Goal: Transaction & Acquisition: Book appointment/travel/reservation

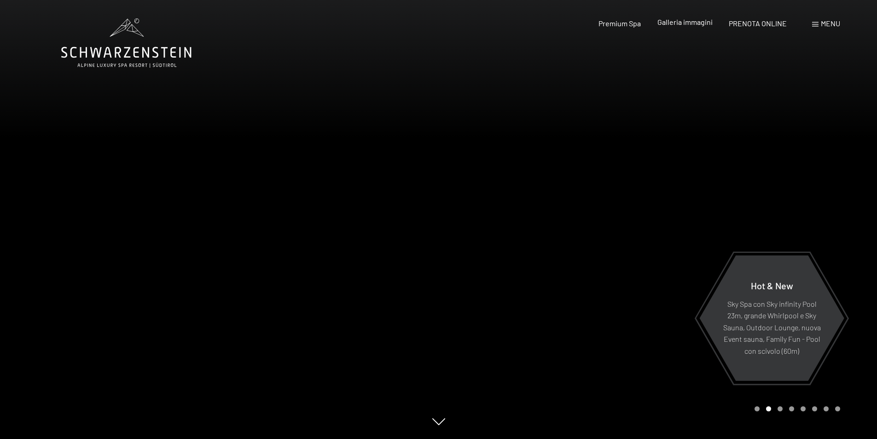
click at [690, 23] on span "Galleria immagini" at bounding box center [684, 21] width 55 height 9
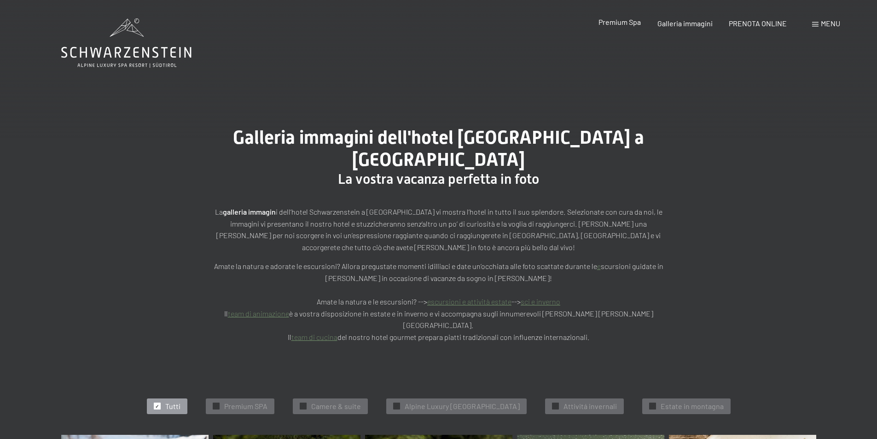
click at [615, 23] on span "Premium Spa" at bounding box center [619, 21] width 42 height 9
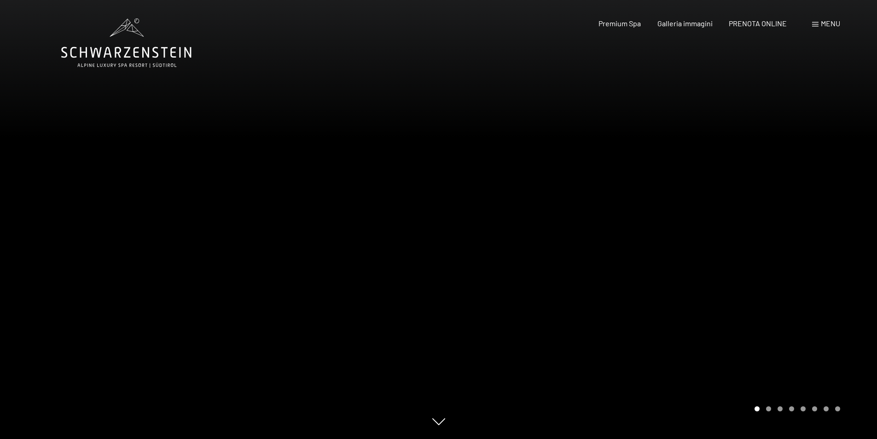
click at [865, 216] on div at bounding box center [658, 219] width 439 height 439
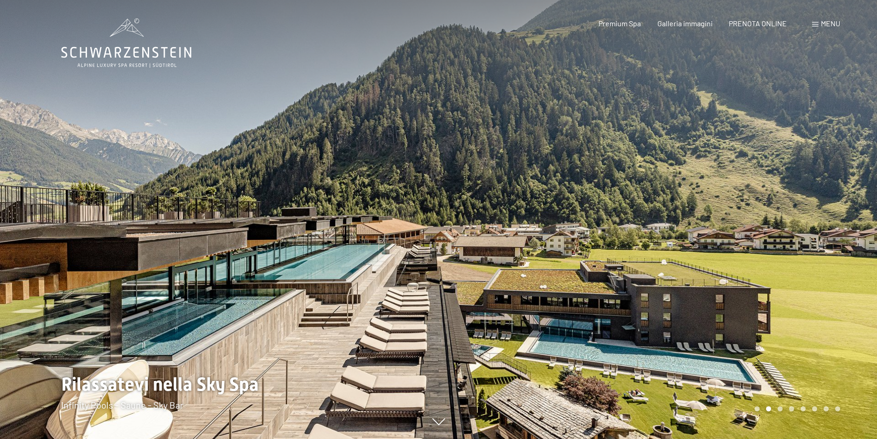
click at [863, 216] on div at bounding box center [658, 219] width 439 height 439
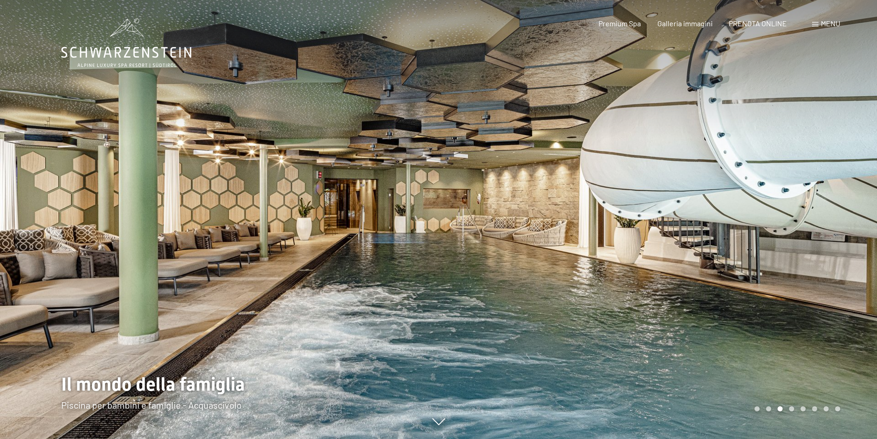
click at [858, 214] on div at bounding box center [658, 219] width 439 height 439
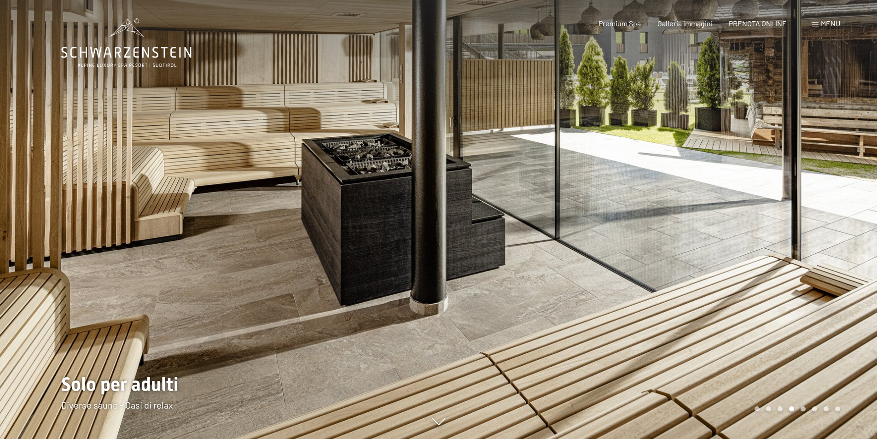
click at [858, 214] on div at bounding box center [658, 219] width 439 height 439
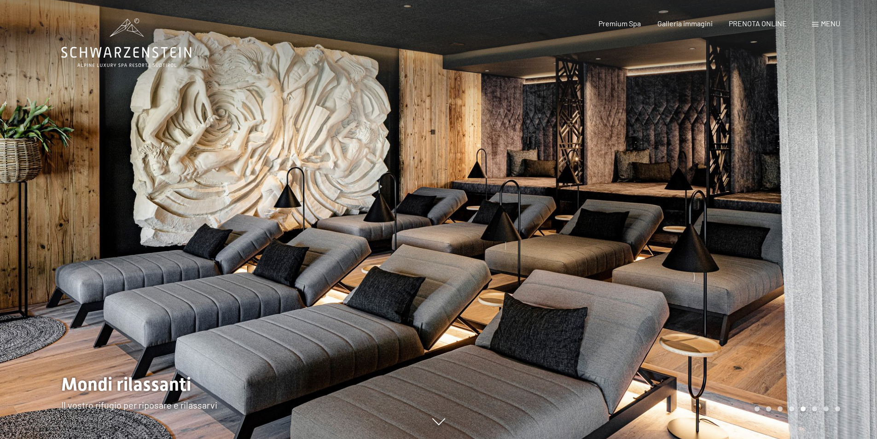
click at [858, 214] on div at bounding box center [658, 219] width 439 height 439
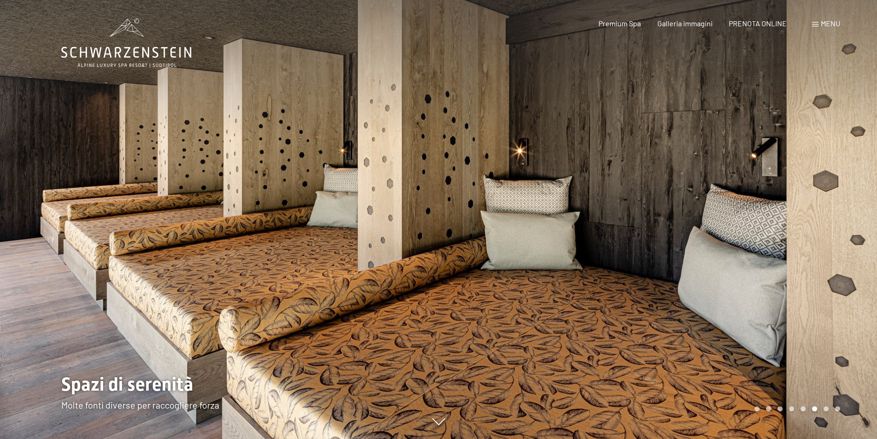
click at [858, 214] on div at bounding box center [658, 219] width 439 height 439
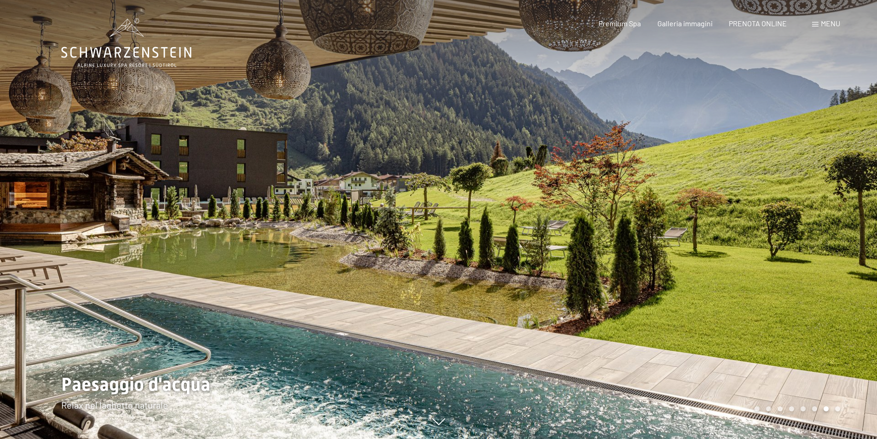
click at [858, 214] on div at bounding box center [658, 219] width 439 height 439
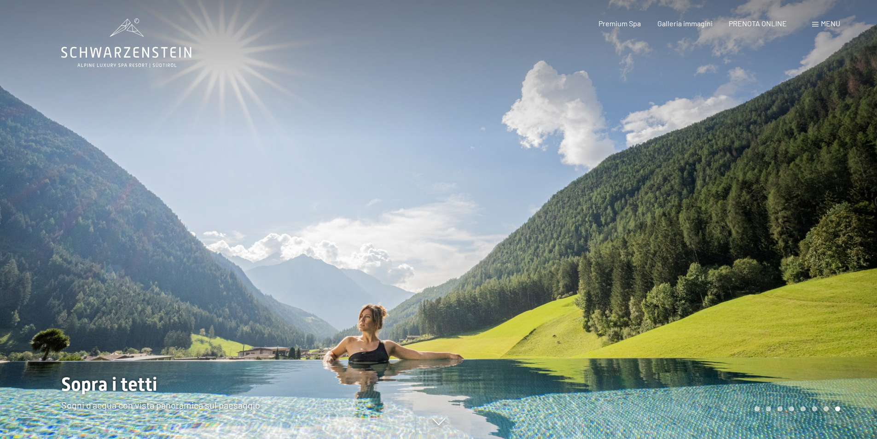
click at [858, 214] on div at bounding box center [658, 219] width 439 height 439
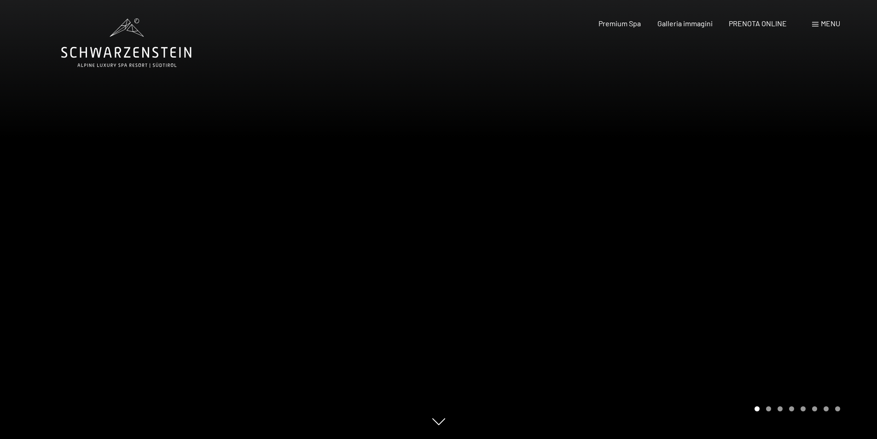
click at [858, 214] on div at bounding box center [658, 219] width 439 height 439
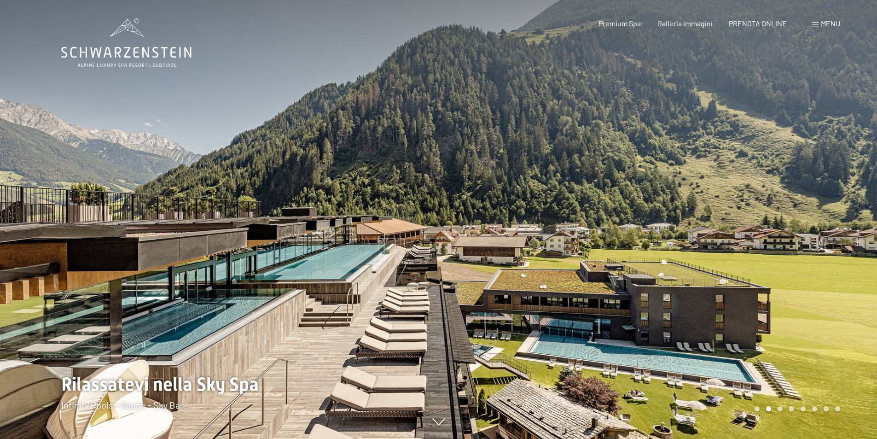
click at [858, 214] on div at bounding box center [658, 219] width 439 height 439
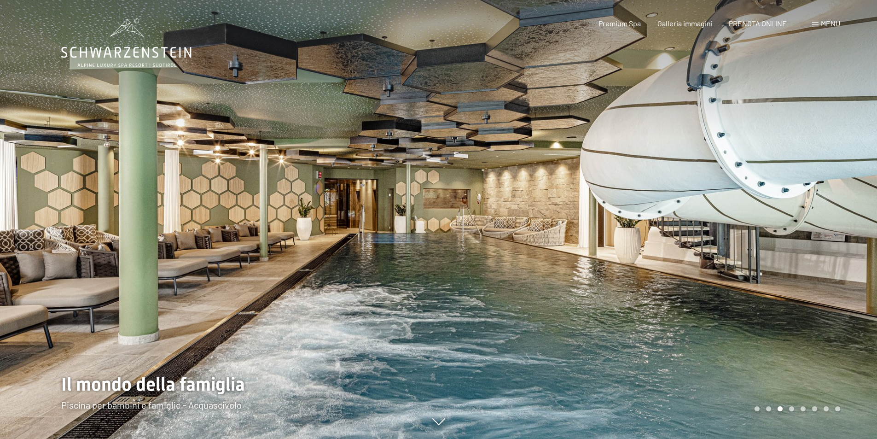
click at [852, 212] on div at bounding box center [658, 219] width 439 height 439
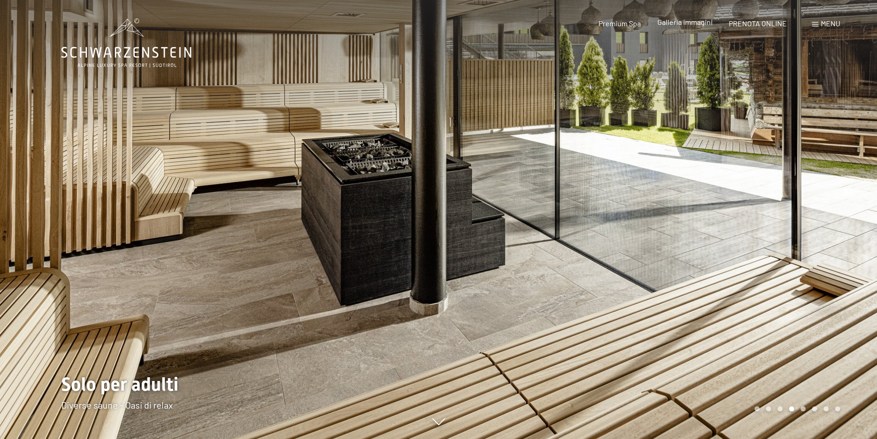
click at [697, 25] on span "Galleria immagini" at bounding box center [684, 21] width 55 height 9
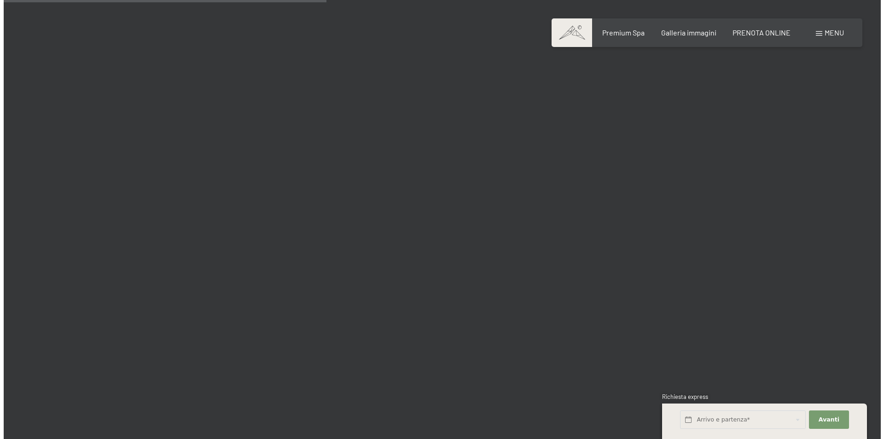
scroll to position [4465, 0]
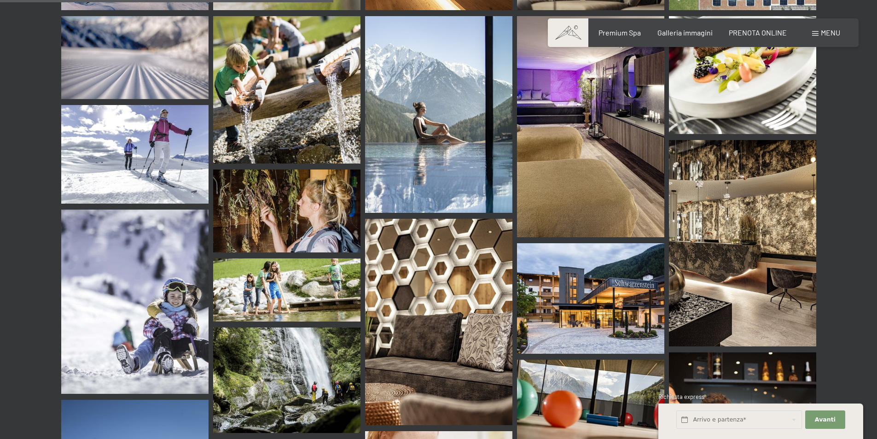
click at [816, 32] on span at bounding box center [815, 33] width 6 height 5
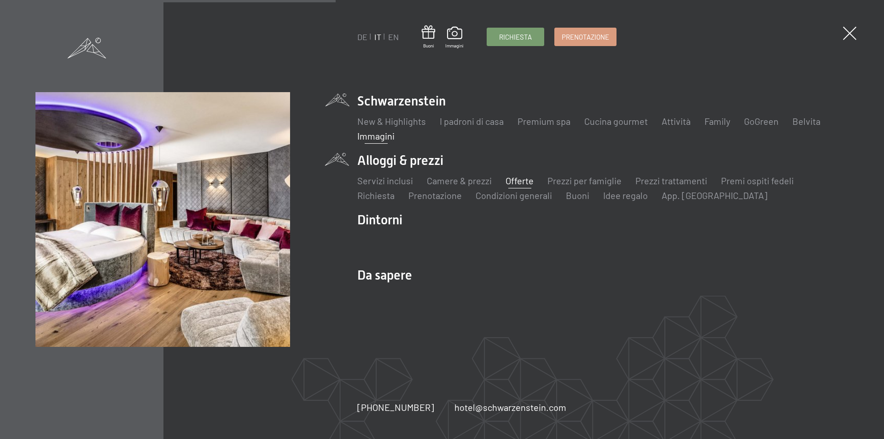
click at [515, 181] on link "Offerte" at bounding box center [519, 180] width 28 height 11
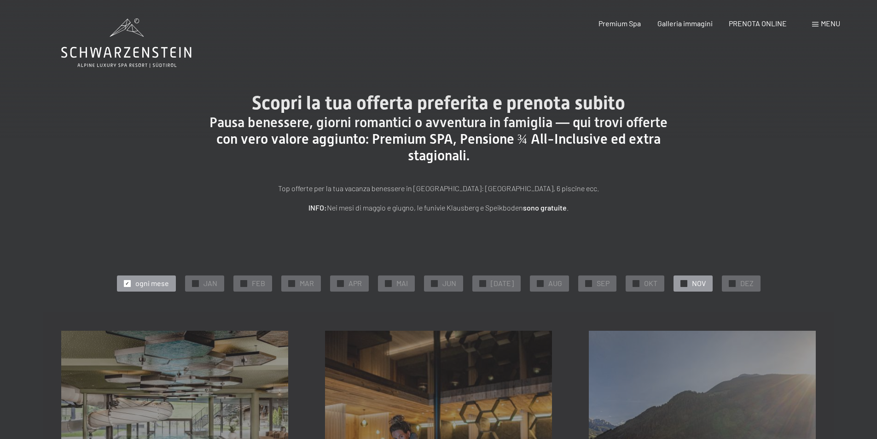
click at [680, 286] on div at bounding box center [683, 283] width 7 height 7
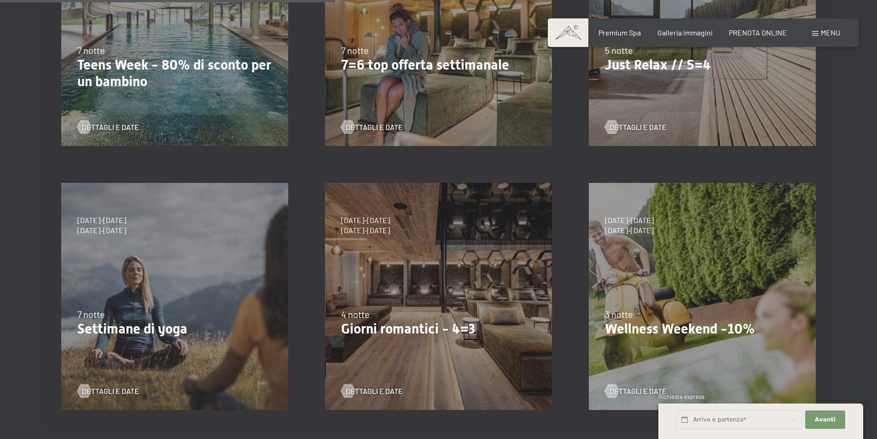
scroll to position [414, 0]
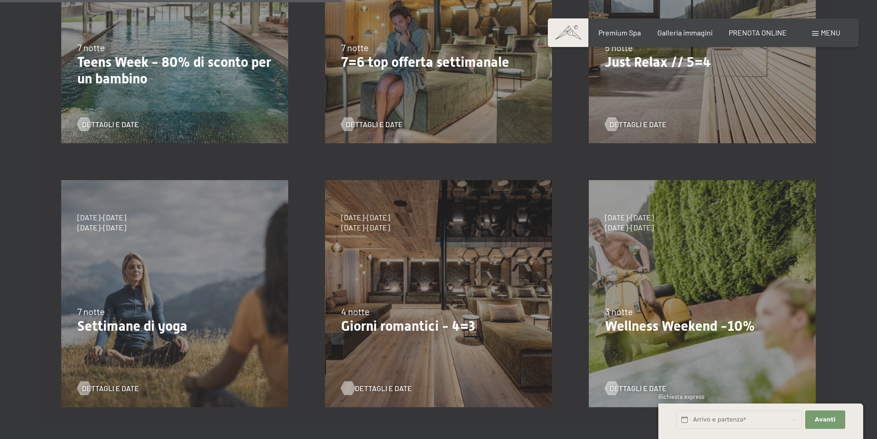
click at [367, 386] on span "Dettagli e Date" at bounding box center [383, 388] width 57 height 10
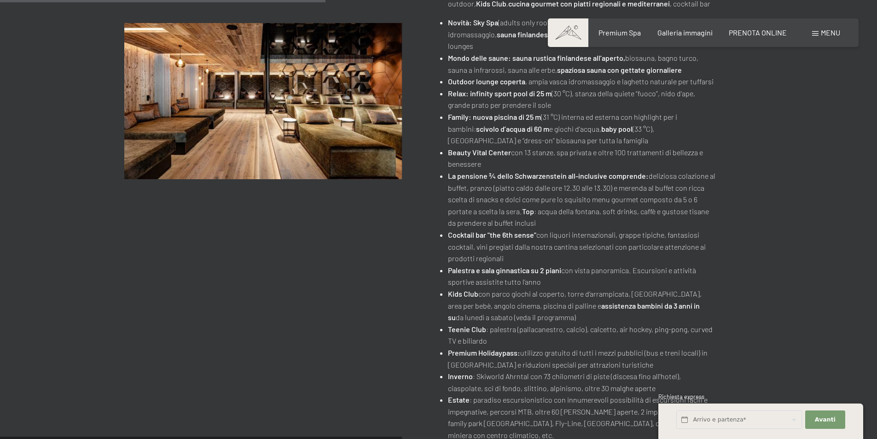
scroll to position [414, 0]
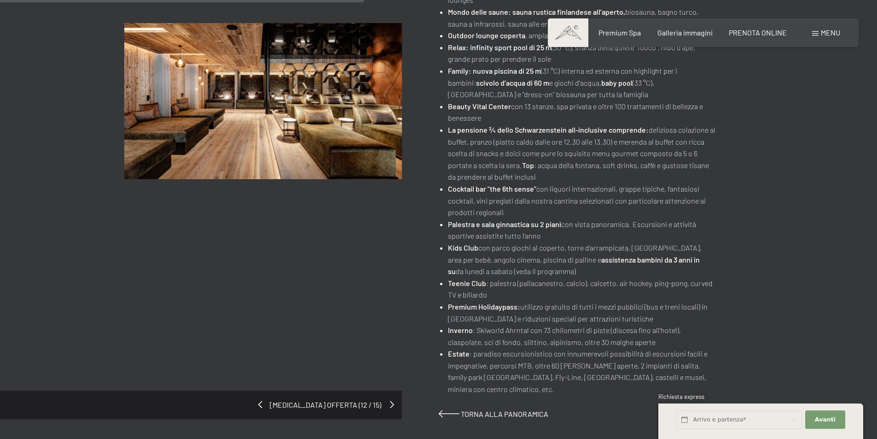
click at [390, 400] on span at bounding box center [392, 403] width 4 height 7
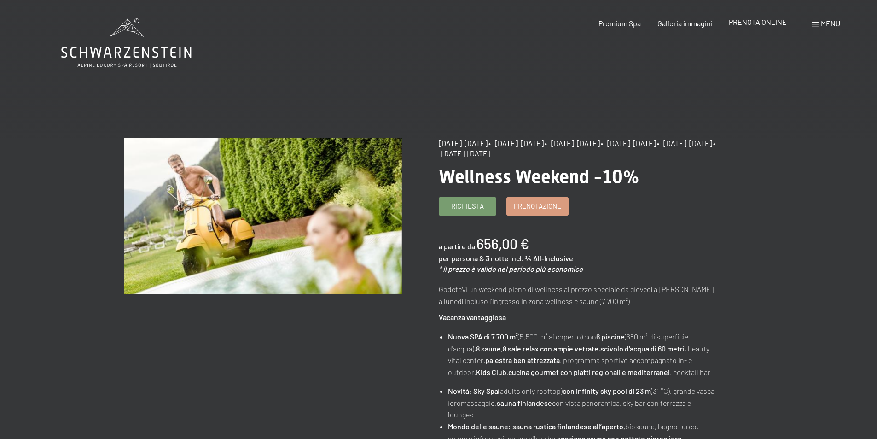
click at [761, 24] on span "PRENOTA ONLINE" at bounding box center [758, 21] width 58 height 9
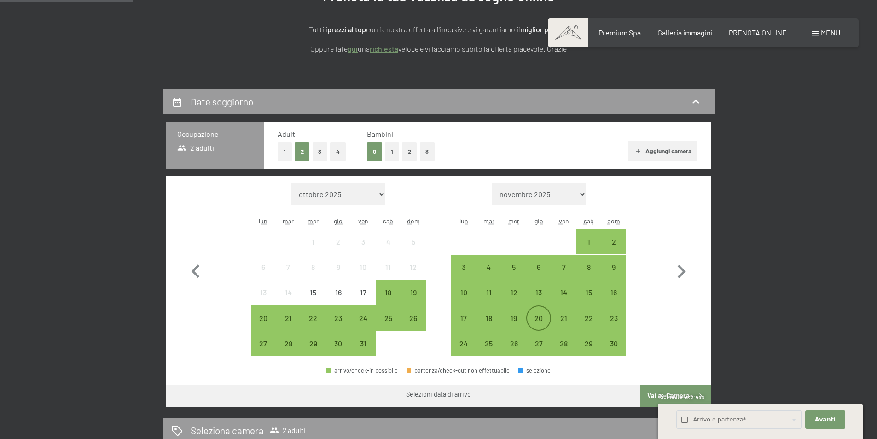
click at [543, 320] on div "20" at bounding box center [538, 325] width 23 height 23
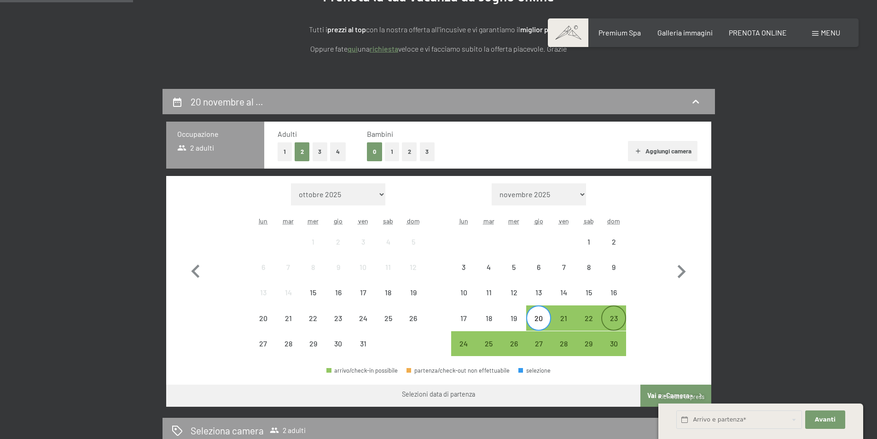
click at [611, 321] on div "23" at bounding box center [613, 325] width 23 height 23
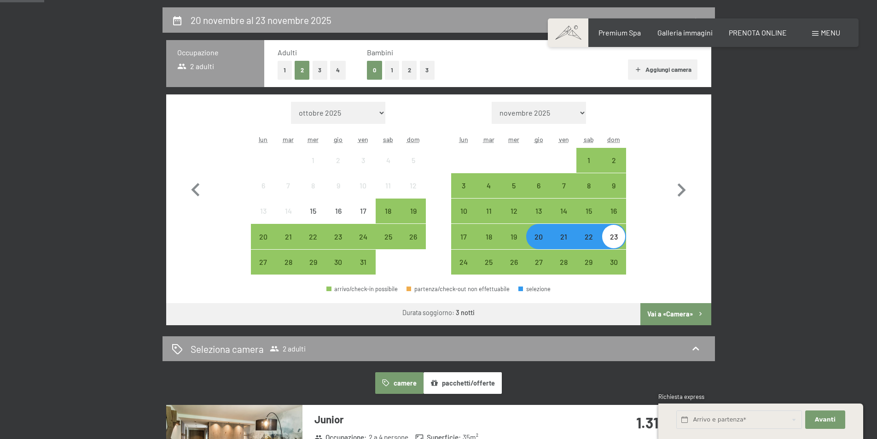
scroll to position [230, 0]
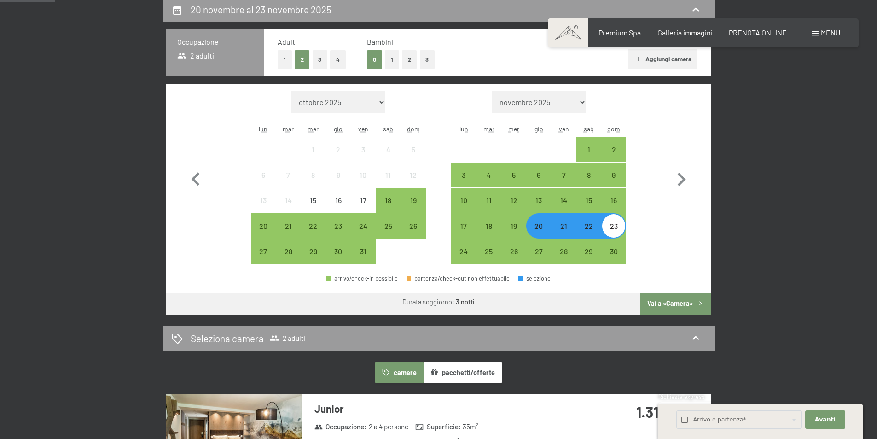
click at [665, 301] on button "Vai a «Camera»" at bounding box center [675, 303] width 70 height 22
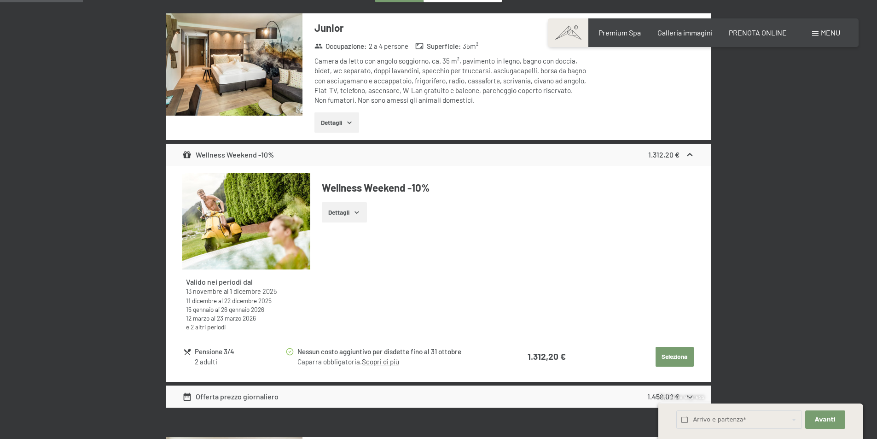
scroll to position [319, 0]
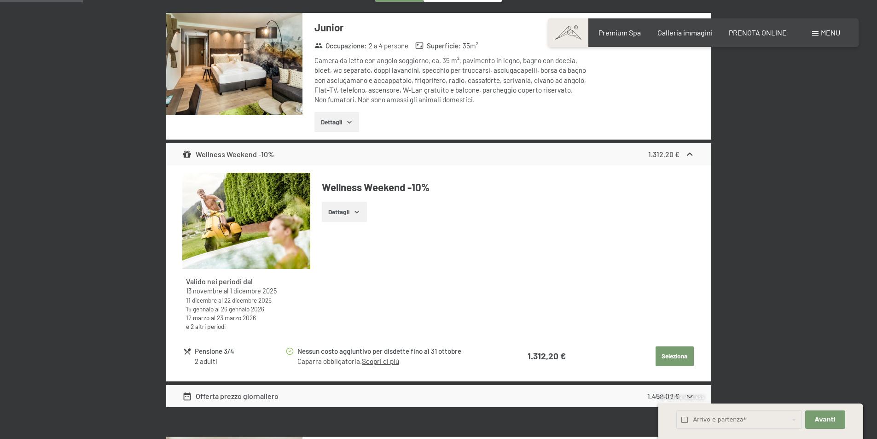
click at [359, 212] on icon "button" at bounding box center [356, 212] width 4 height 2
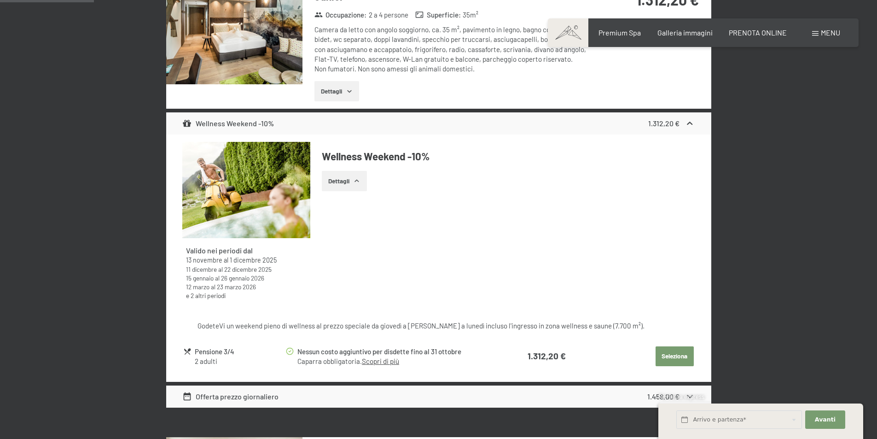
scroll to position [365, 0]
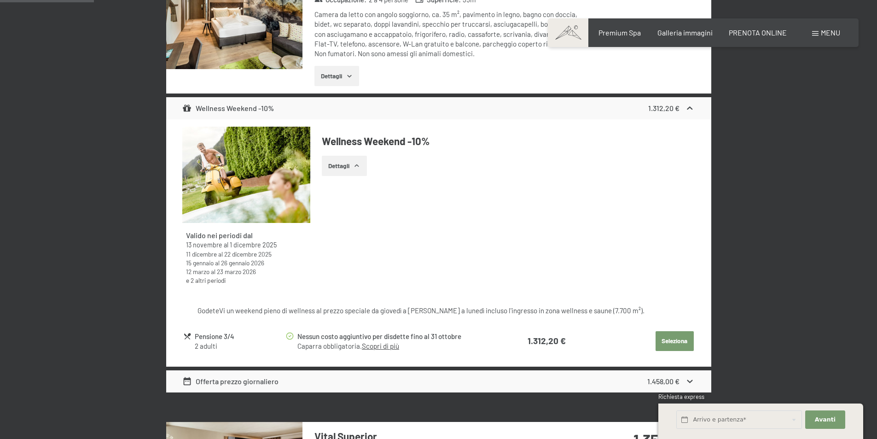
click at [676, 337] on button "Seleziona" at bounding box center [674, 341] width 38 height 20
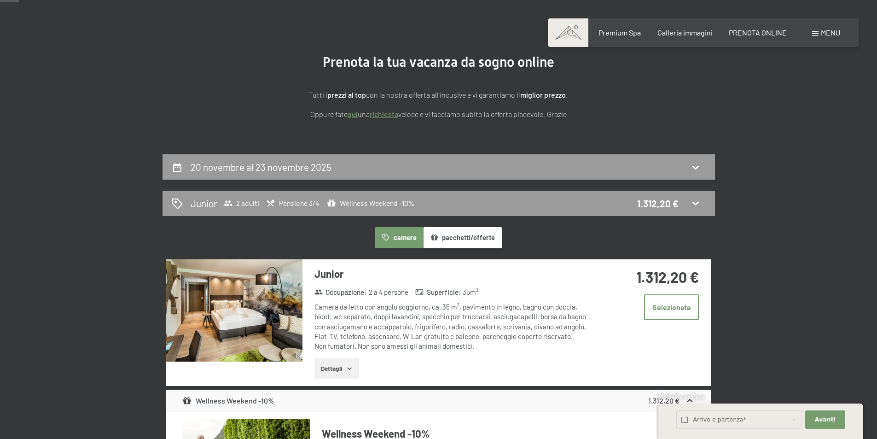
scroll to position [89, 0]
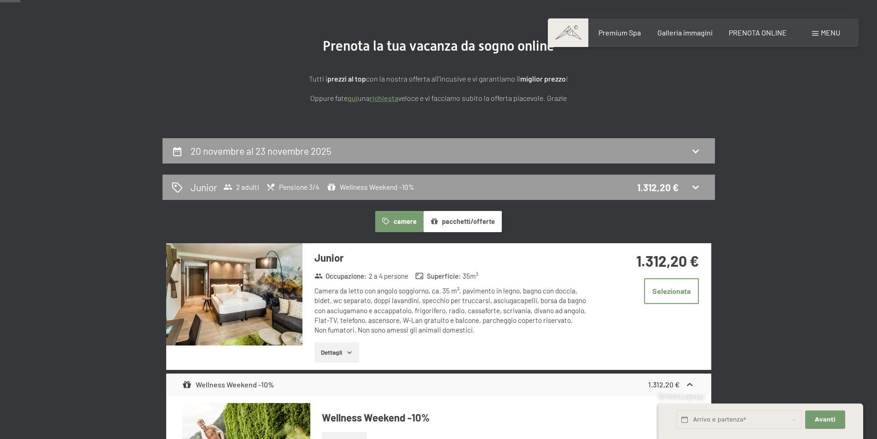
click at [458, 220] on button "pacchetti/offerte" at bounding box center [462, 221] width 78 height 21
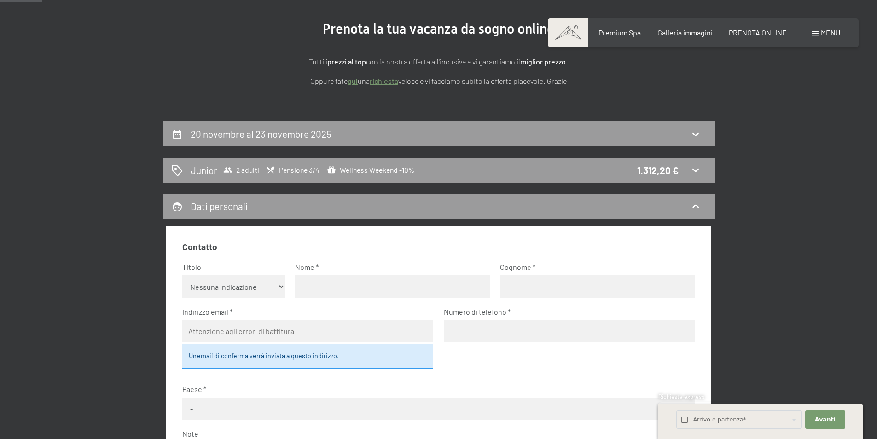
scroll to position [0, 0]
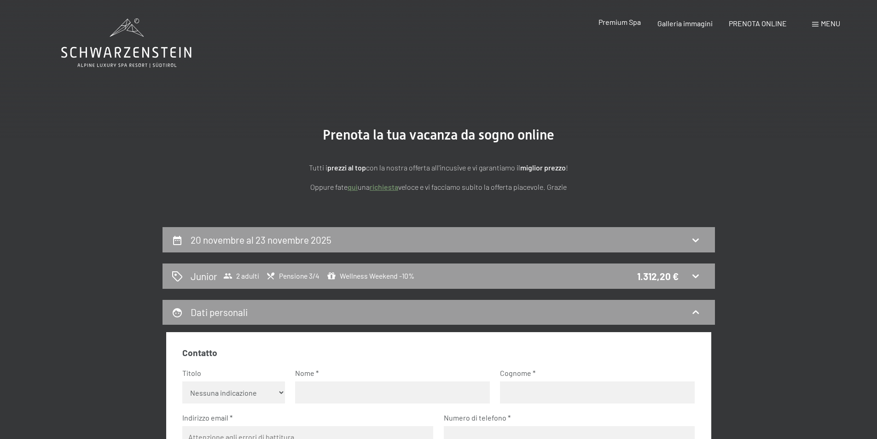
click at [622, 25] on span "Premium Spa" at bounding box center [619, 21] width 42 height 9
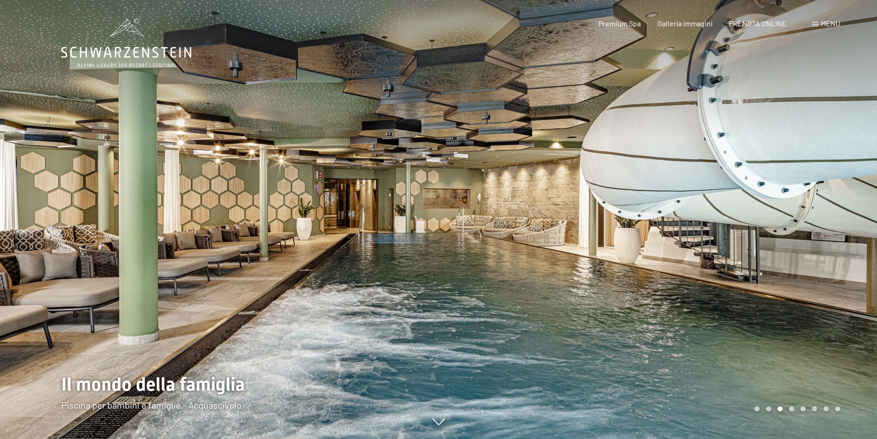
click at [822, 23] on span "Menu" at bounding box center [830, 23] width 19 height 9
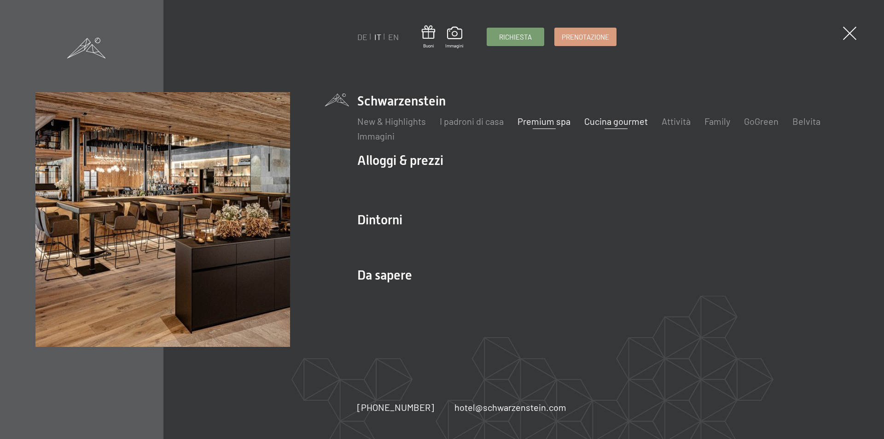
click at [620, 122] on link "Cucina gourmet" at bounding box center [616, 121] width 64 height 11
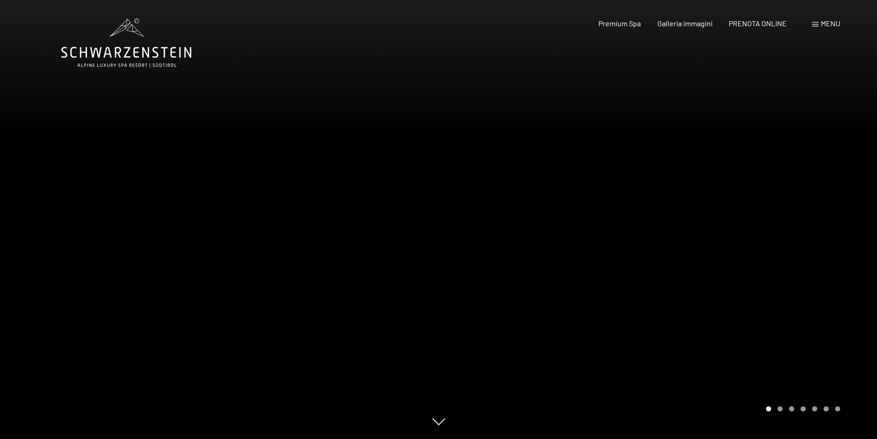
click at [816, 29] on div "Prenotazione Richiesta Premium Spa Galleria immagini PRENOTA ONLINE Menu DE IT …" at bounding box center [703, 23] width 274 height 10
click at [817, 24] on span at bounding box center [815, 24] width 6 height 5
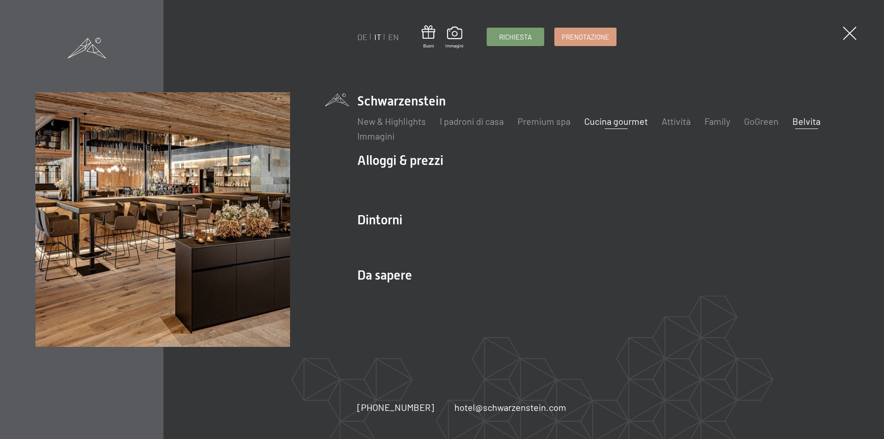
click at [801, 122] on link "Belvita" at bounding box center [806, 121] width 28 height 11
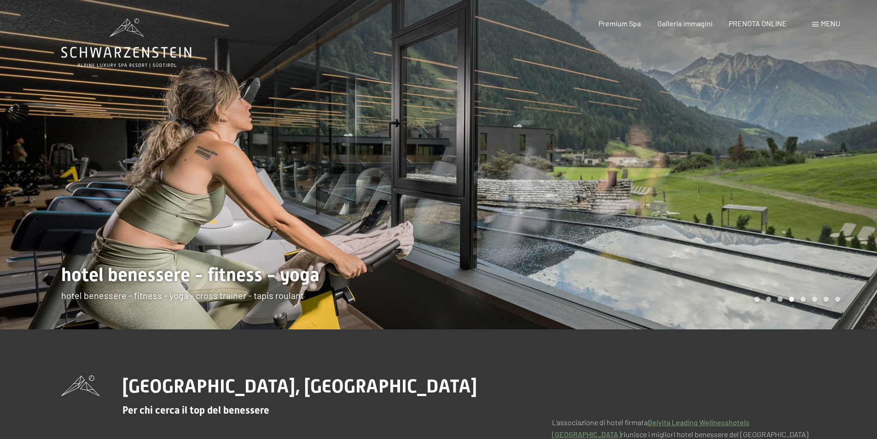
click at [817, 25] on span at bounding box center [815, 24] width 6 height 5
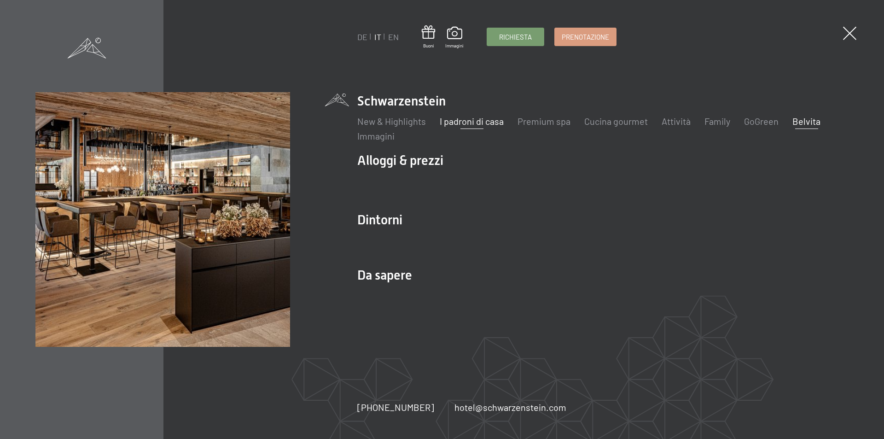
click at [459, 122] on link "I padroni di casa" at bounding box center [472, 121] width 64 height 11
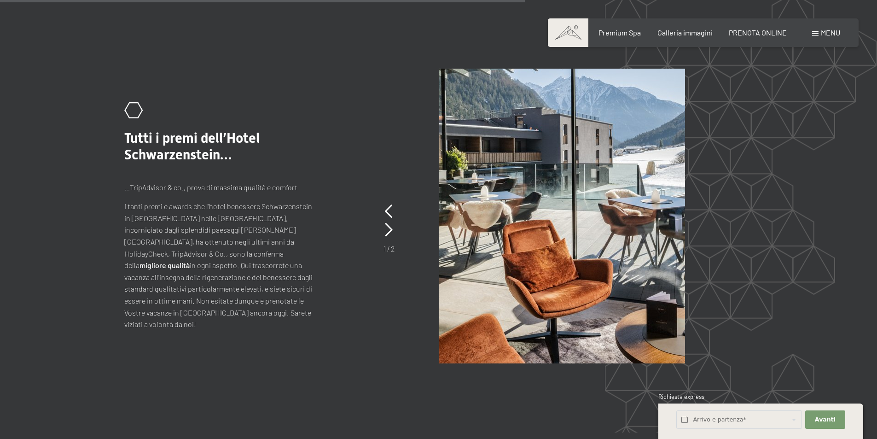
scroll to position [1944, 0]
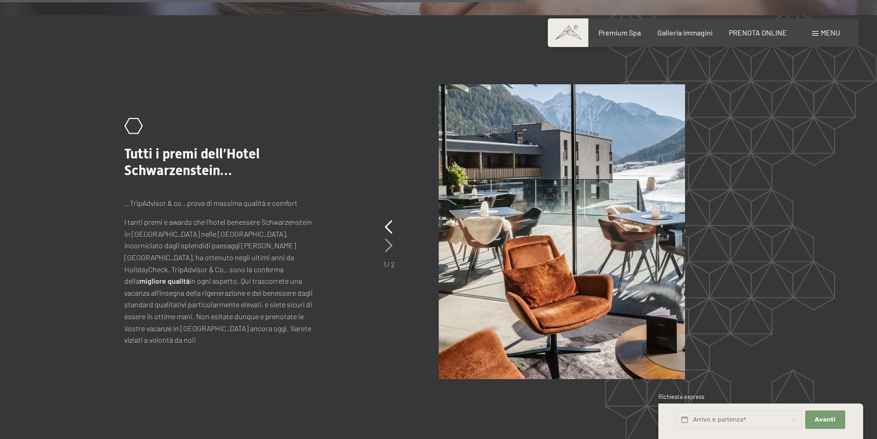
click at [387, 238] on icon at bounding box center [389, 245] width 8 height 14
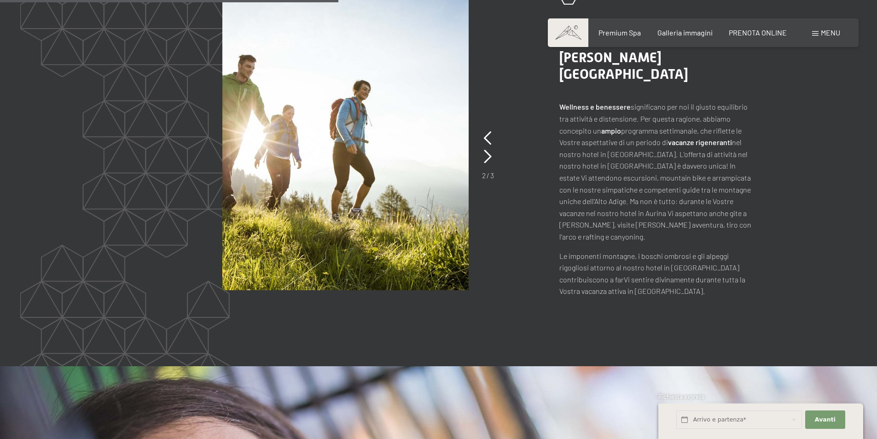
scroll to position [1161, 0]
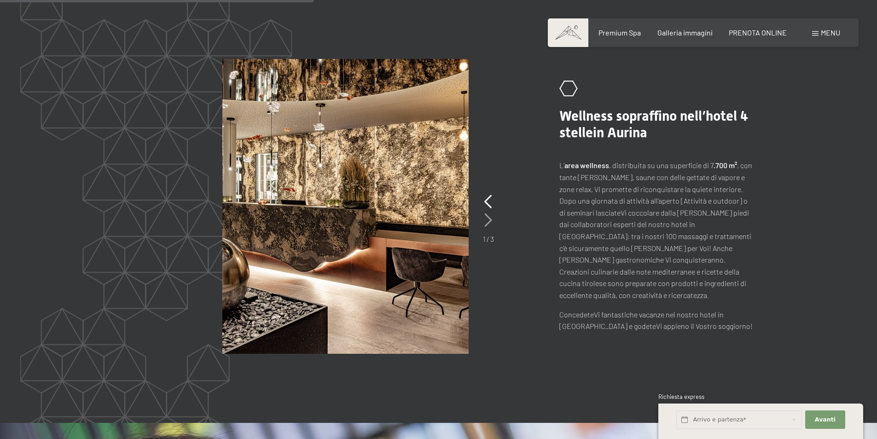
click at [488, 213] on icon at bounding box center [488, 220] width 8 height 14
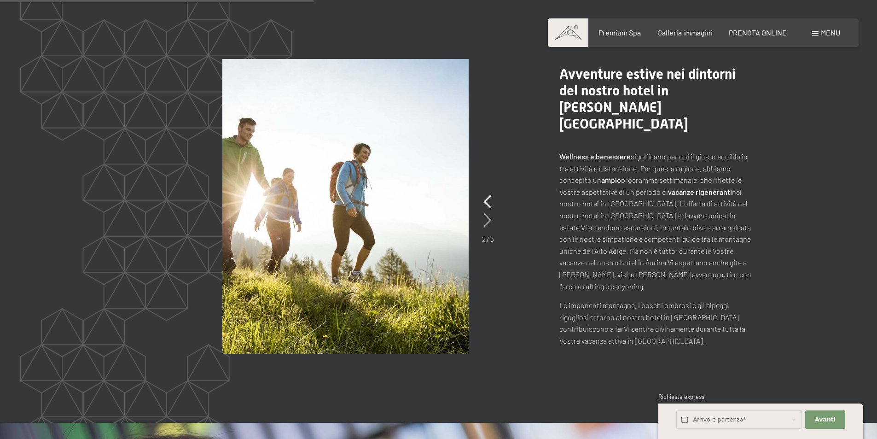
click at [490, 213] on icon at bounding box center [488, 220] width 8 height 14
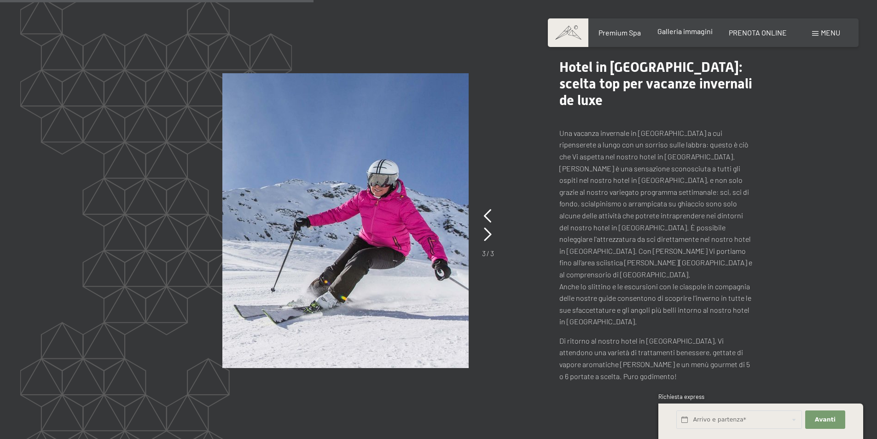
click at [682, 33] on span "Galleria immagini" at bounding box center [684, 31] width 55 height 9
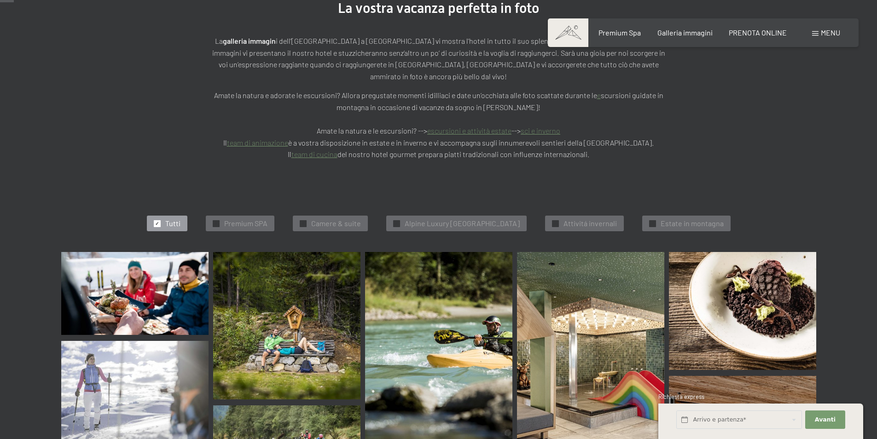
scroll to position [184, 0]
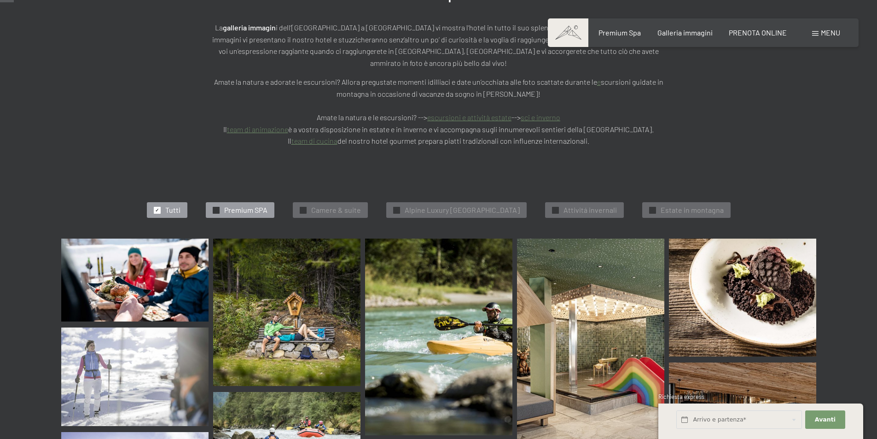
click at [242, 205] on span "Premium SPA" at bounding box center [245, 210] width 43 height 10
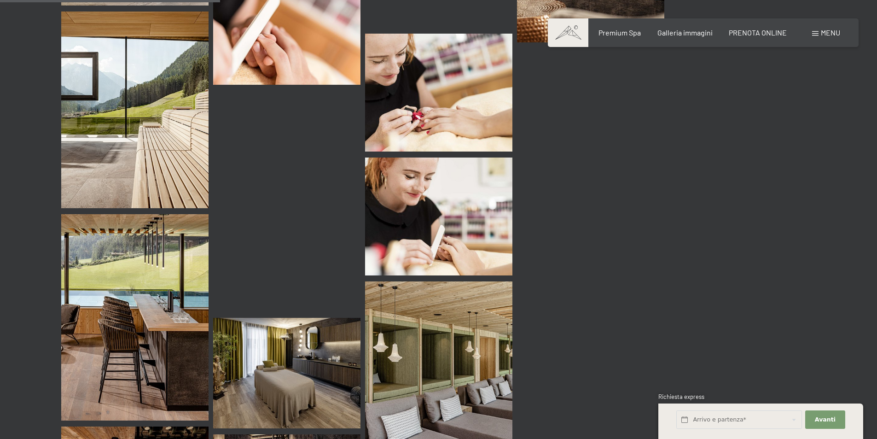
scroll to position [371, 0]
